Goal: Task Accomplishment & Management: Use online tool/utility

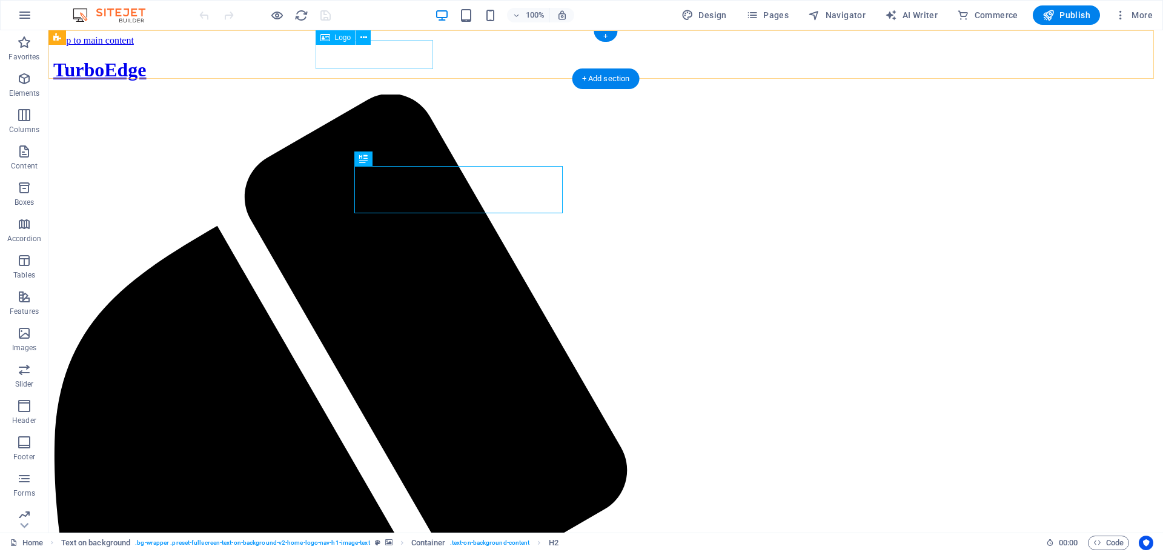
click at [387, 59] on div "TurboEdge" at bounding box center [605, 70] width 1105 height 22
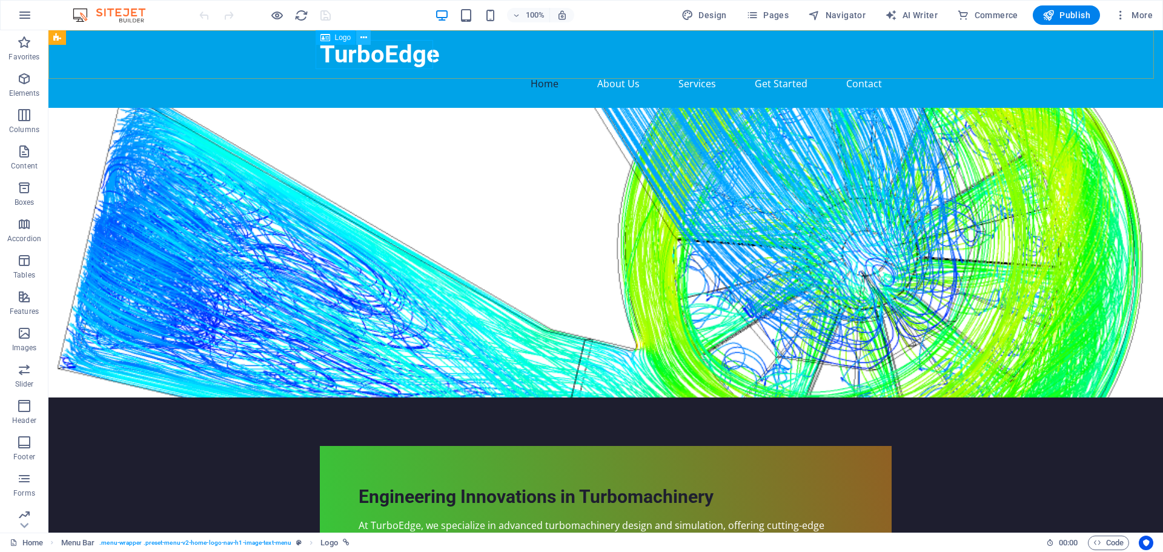
click at [361, 34] on icon at bounding box center [363, 38] width 7 height 13
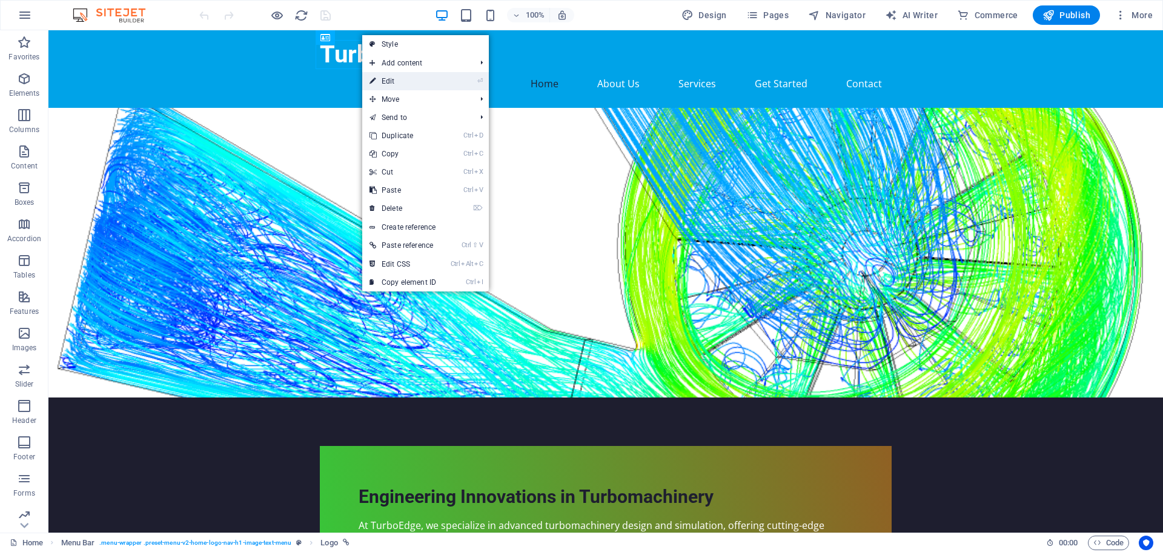
click at [394, 72] on link "⏎ Edit" at bounding box center [402, 81] width 81 height 18
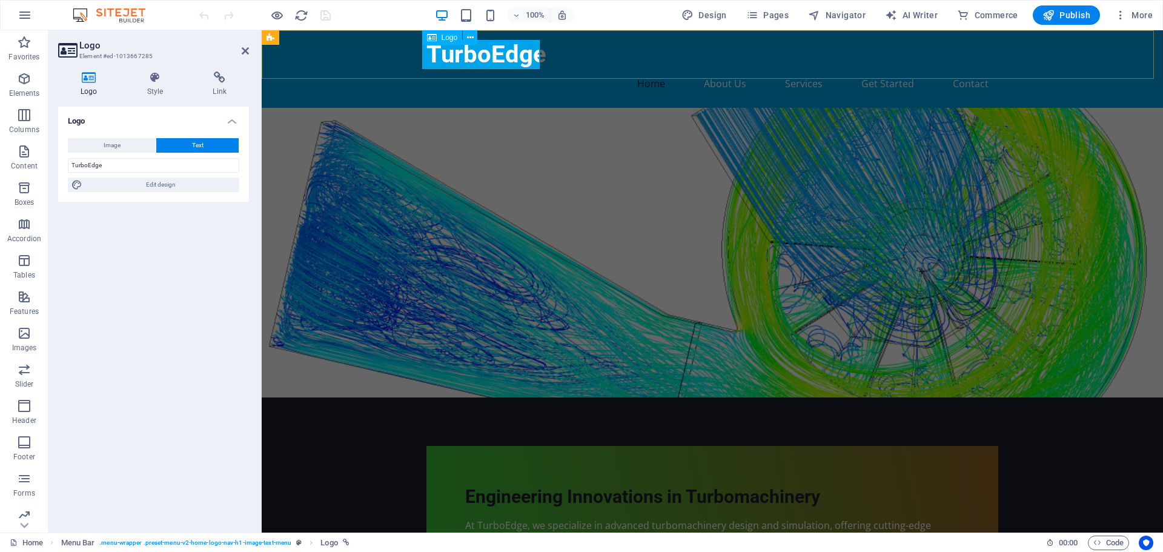
click at [462, 56] on div "TurboEdge" at bounding box center [713, 54] width 572 height 29
click at [448, 61] on div "TurboEdge" at bounding box center [713, 54] width 572 height 29
click at [473, 51] on div "TurboEdge" at bounding box center [713, 54] width 572 height 29
click at [496, 52] on div "TurboEdge" at bounding box center [713, 54] width 572 height 29
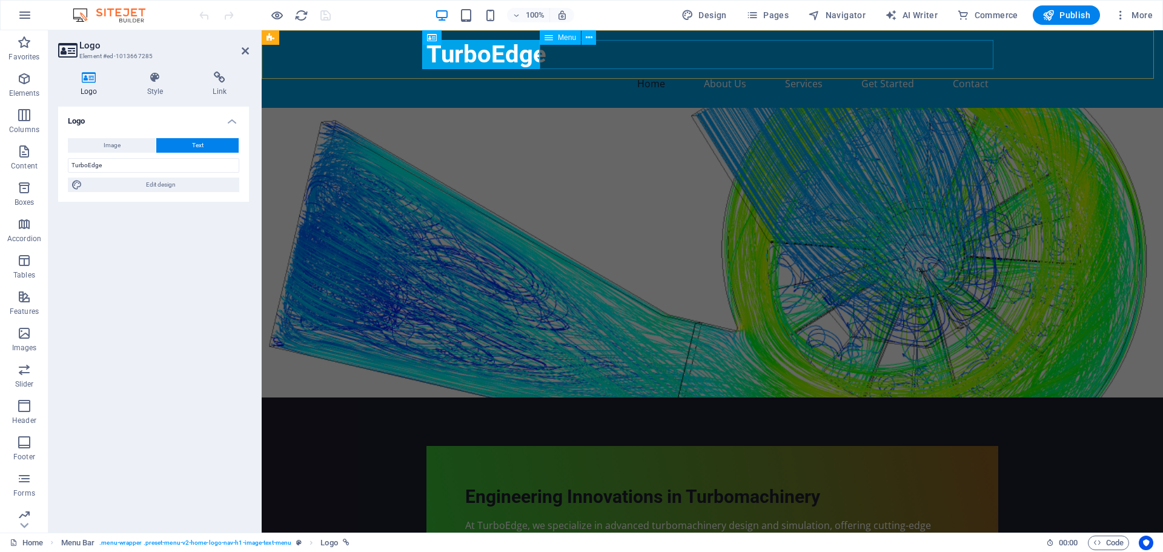
click at [543, 69] on nav "Home About Us Services Get Started Contact" at bounding box center [713, 83] width 572 height 29
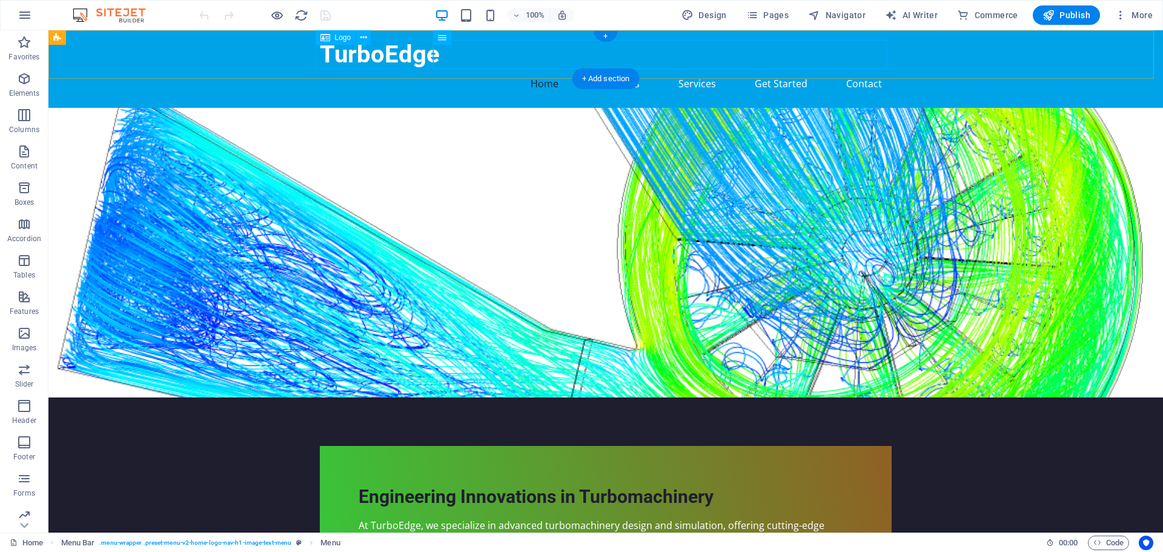
click at [412, 55] on div "TurboEdge" at bounding box center [606, 54] width 572 height 29
click at [324, 41] on icon at bounding box center [326, 37] width 10 height 15
click at [330, 36] on div "Logo" at bounding box center [336, 37] width 41 height 15
click at [368, 35] on button at bounding box center [363, 37] width 15 height 15
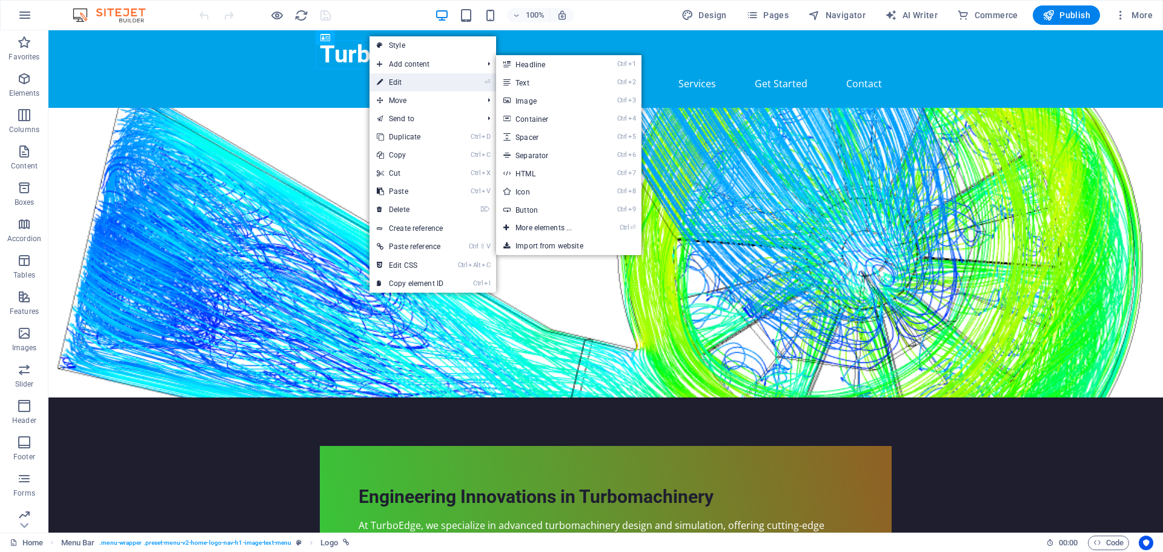
click at [397, 78] on link "⏎ Edit" at bounding box center [410, 82] width 81 height 18
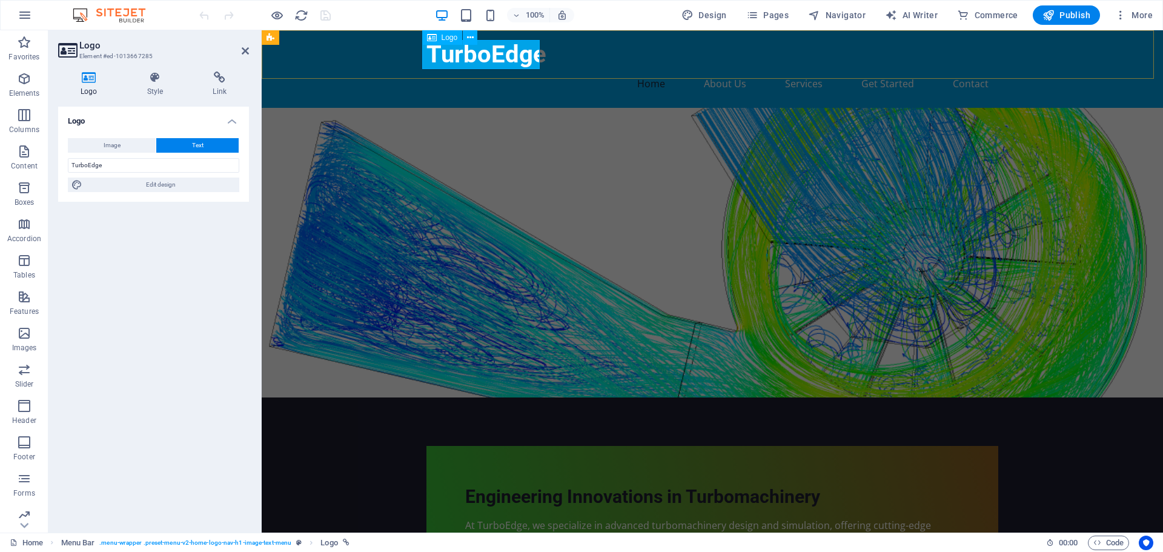
click at [433, 55] on div "TurboEdge" at bounding box center [713, 54] width 572 height 29
click at [111, 148] on span "Image" at bounding box center [112, 145] width 17 height 15
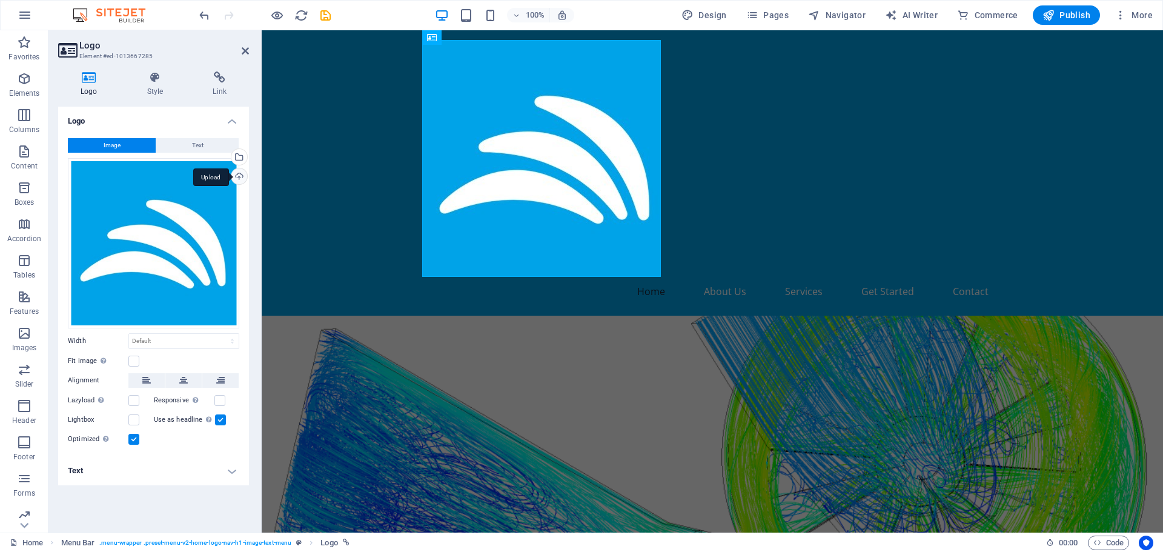
click at [235, 174] on div "Upload" at bounding box center [238, 177] width 18 height 18
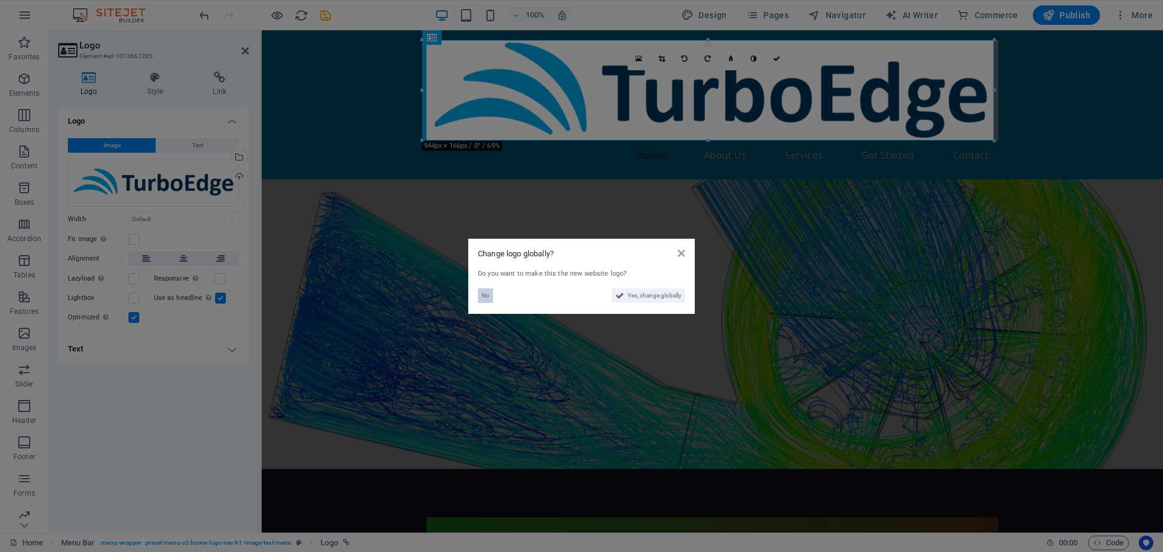
click at [483, 293] on span "No" at bounding box center [486, 295] width 8 height 15
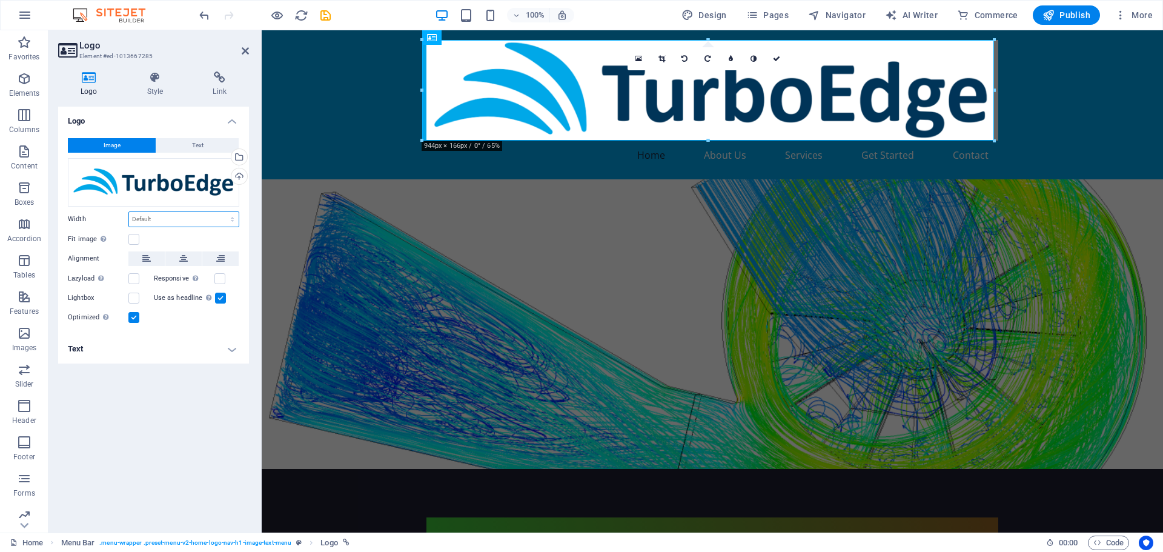
click at [161, 222] on select "Default auto px rem % em vh vw" at bounding box center [184, 219] width 110 height 15
select select "%"
click at [222, 212] on select "Default auto px rem % em vh vw" at bounding box center [184, 219] width 110 height 15
type input "10"
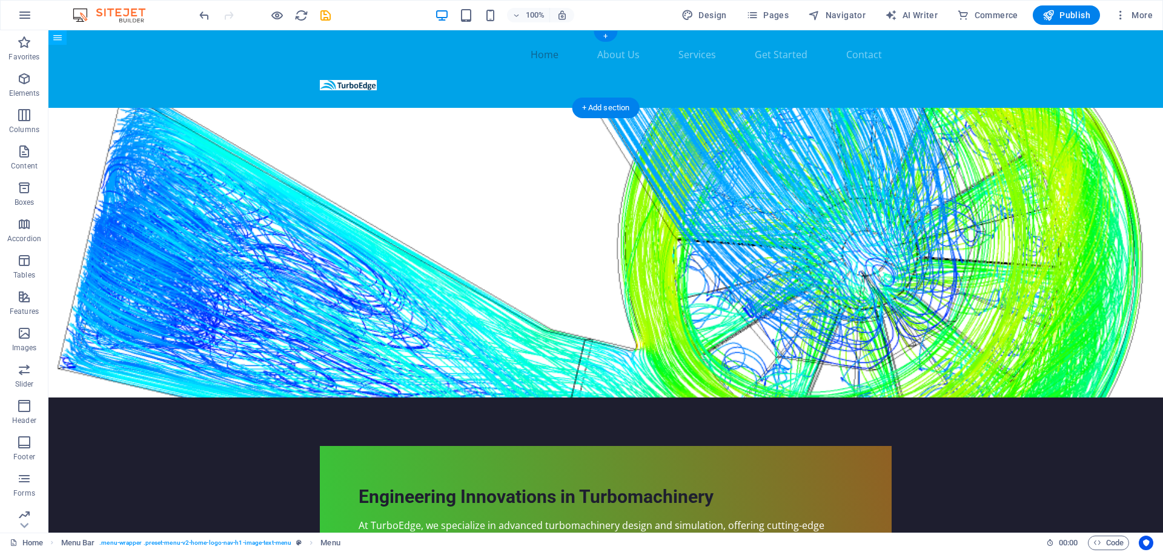
drag, startPoint x: 492, startPoint y: 93, endPoint x: 444, endPoint y: 69, distance: 53.9
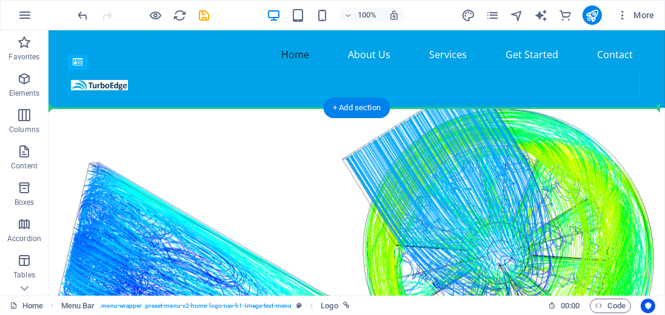
drag, startPoint x: 96, startPoint y: 85, endPoint x: 88, endPoint y: 112, distance: 27.8
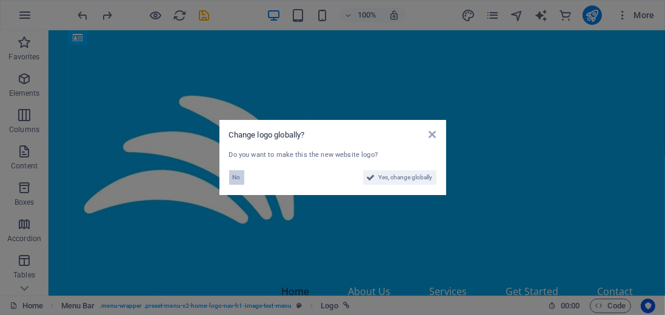
click at [231, 176] on button "No" at bounding box center [236, 177] width 15 height 15
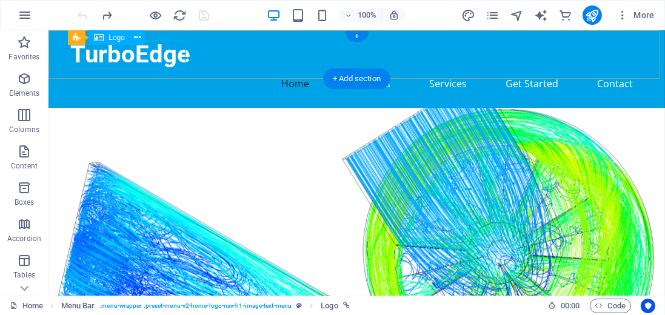
click at [152, 55] on div "TurboEdge" at bounding box center [356, 54] width 572 height 29
click at [184, 56] on div "TurboEdge" at bounding box center [356, 54] width 572 height 29
click at [192, 69] on nav "Home About Us Services Get Started Contact" at bounding box center [356, 83] width 572 height 29
click at [70, 51] on div "TurboEdge" at bounding box center [356, 54] width 572 height 29
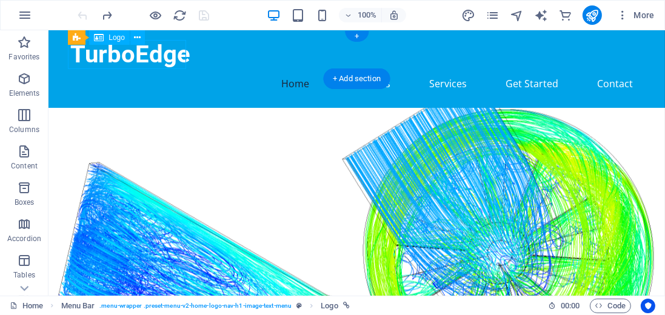
click at [70, 54] on div "TurboEdge" at bounding box center [356, 54] width 572 height 29
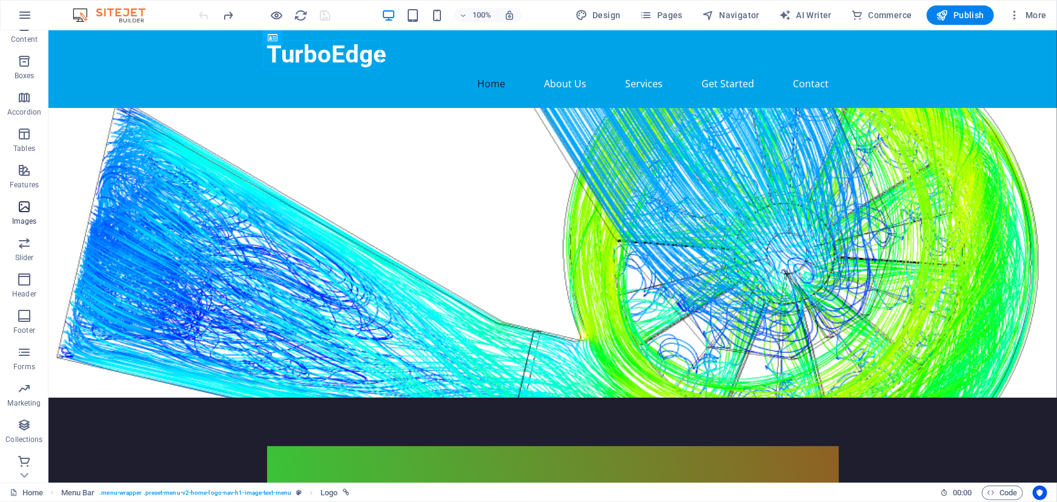
scroll to position [129, 0]
click at [23, 287] on p "Header" at bounding box center [24, 292] width 24 height 10
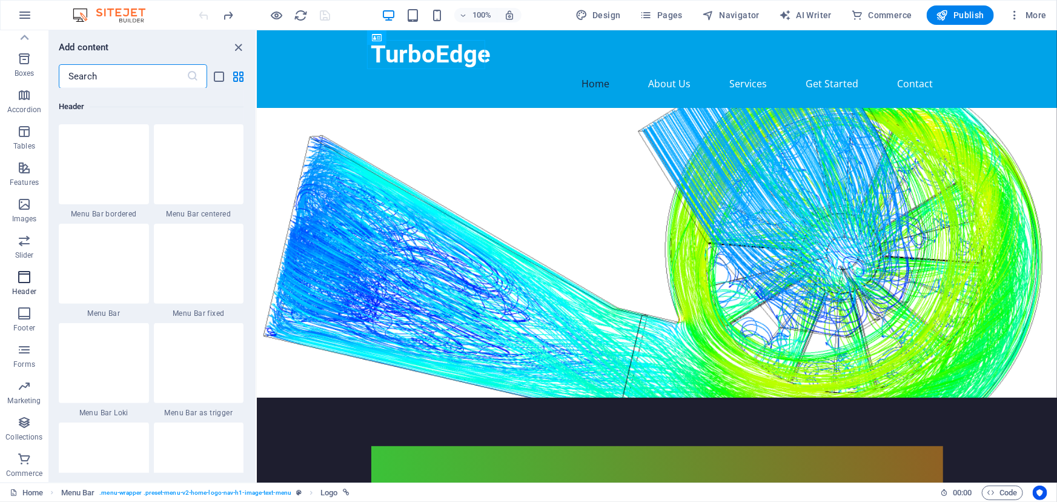
scroll to position [7295, 0]
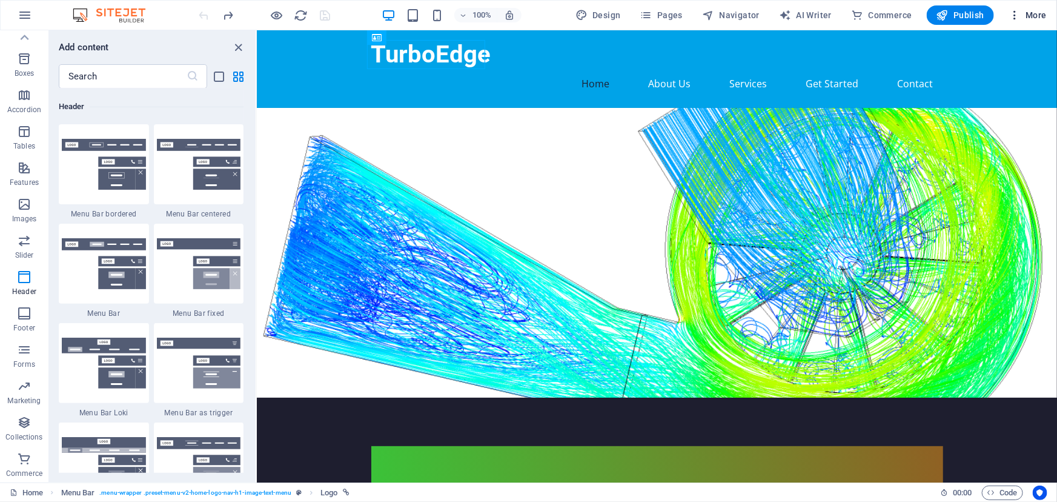
click at [1040, 10] on span "More" at bounding box center [1028, 15] width 38 height 12
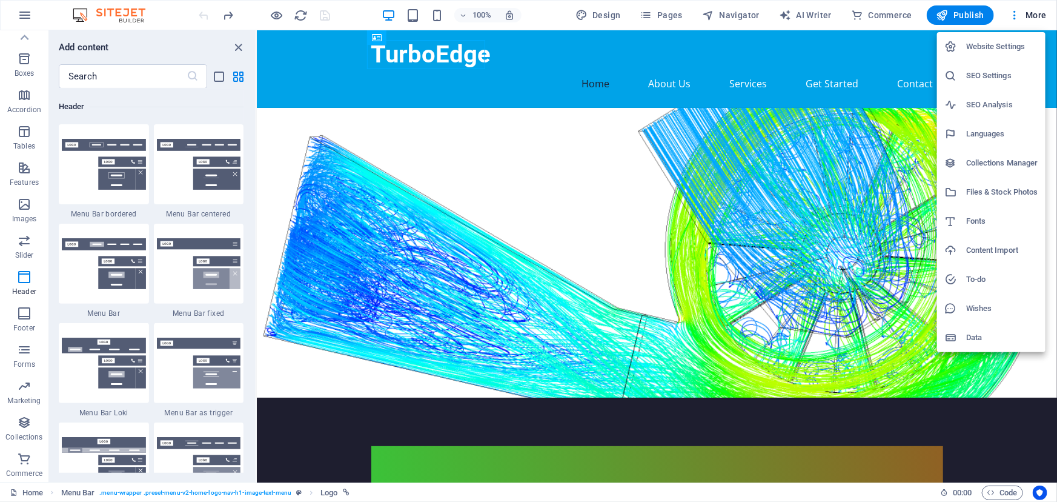
click at [608, 16] on div at bounding box center [528, 251] width 1057 height 502
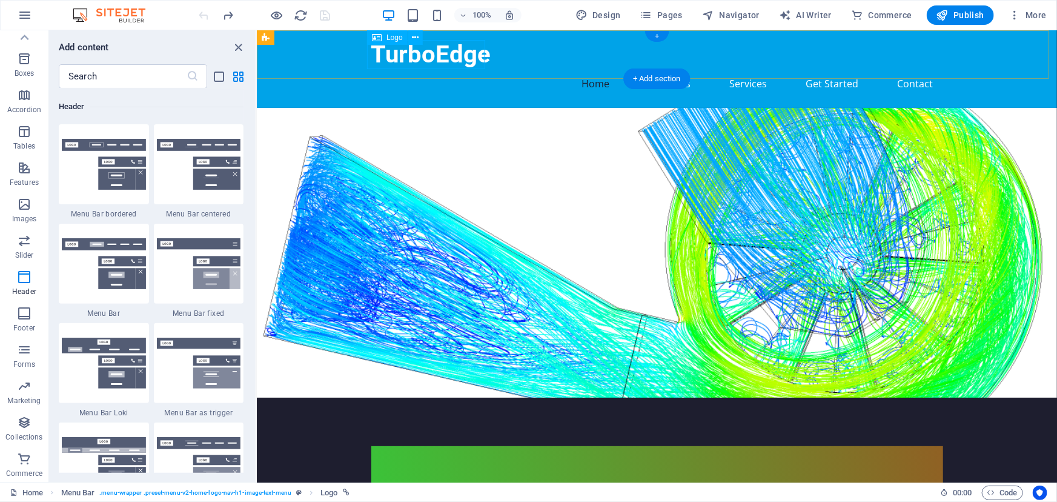
click at [396, 56] on div "TurboEdge" at bounding box center [657, 53] width 572 height 29
click at [392, 38] on span "Logo" at bounding box center [395, 37] width 16 height 7
click at [419, 37] on button at bounding box center [415, 37] width 15 height 15
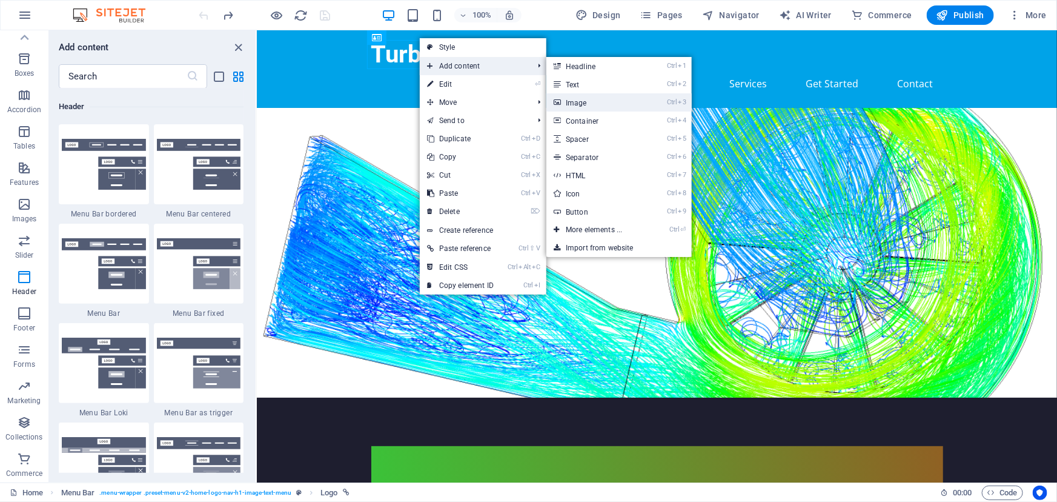
click at [594, 99] on link "Ctrl 3 Image" at bounding box center [597, 102] width 100 height 18
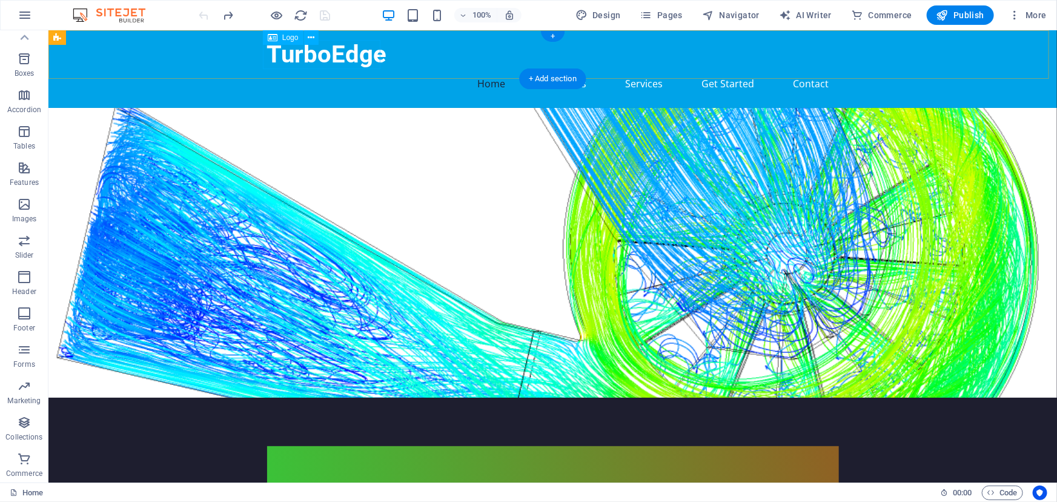
click at [364, 55] on div "TurboEdge" at bounding box center [553, 53] width 572 height 29
